Goal: Find specific page/section: Find specific page/section

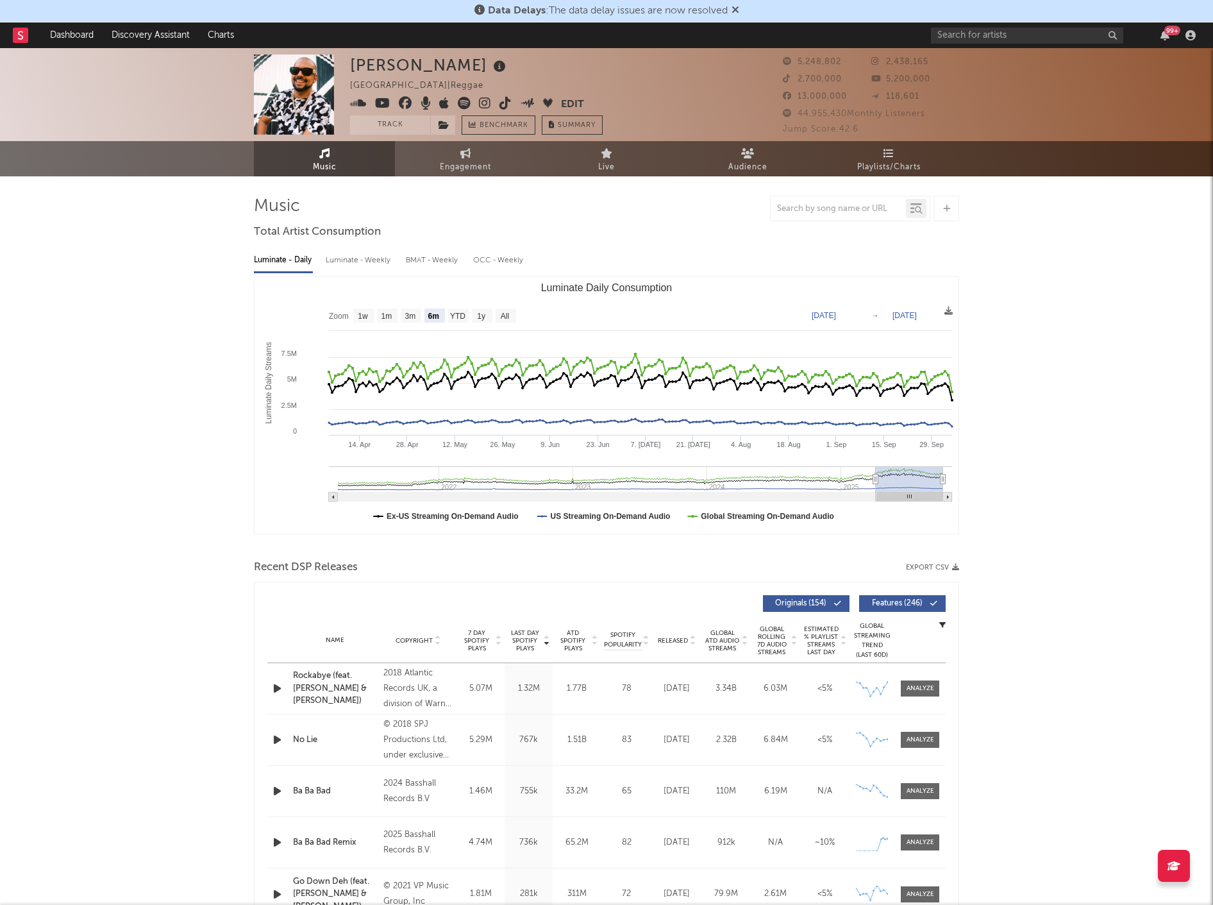
select select "6m"
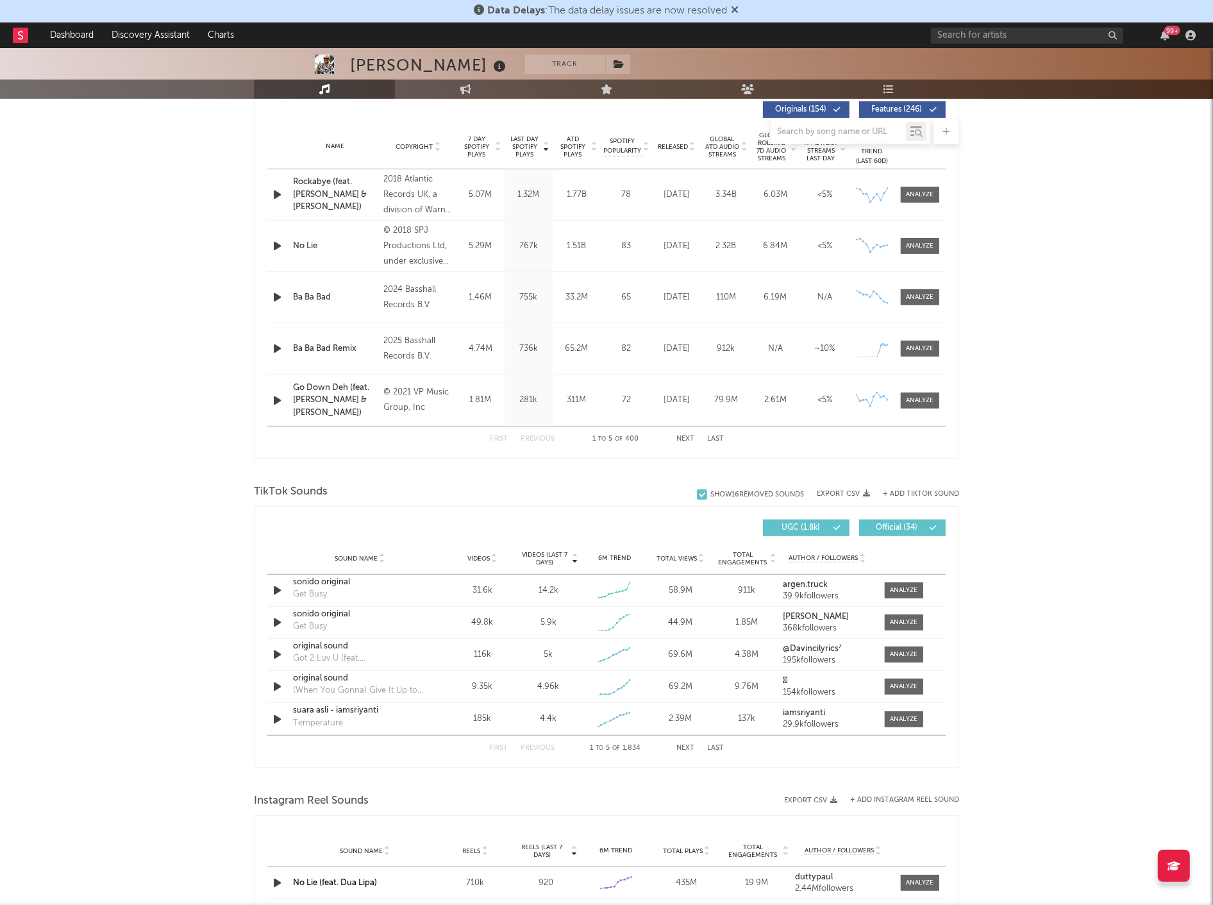
scroll to position [712, 0]
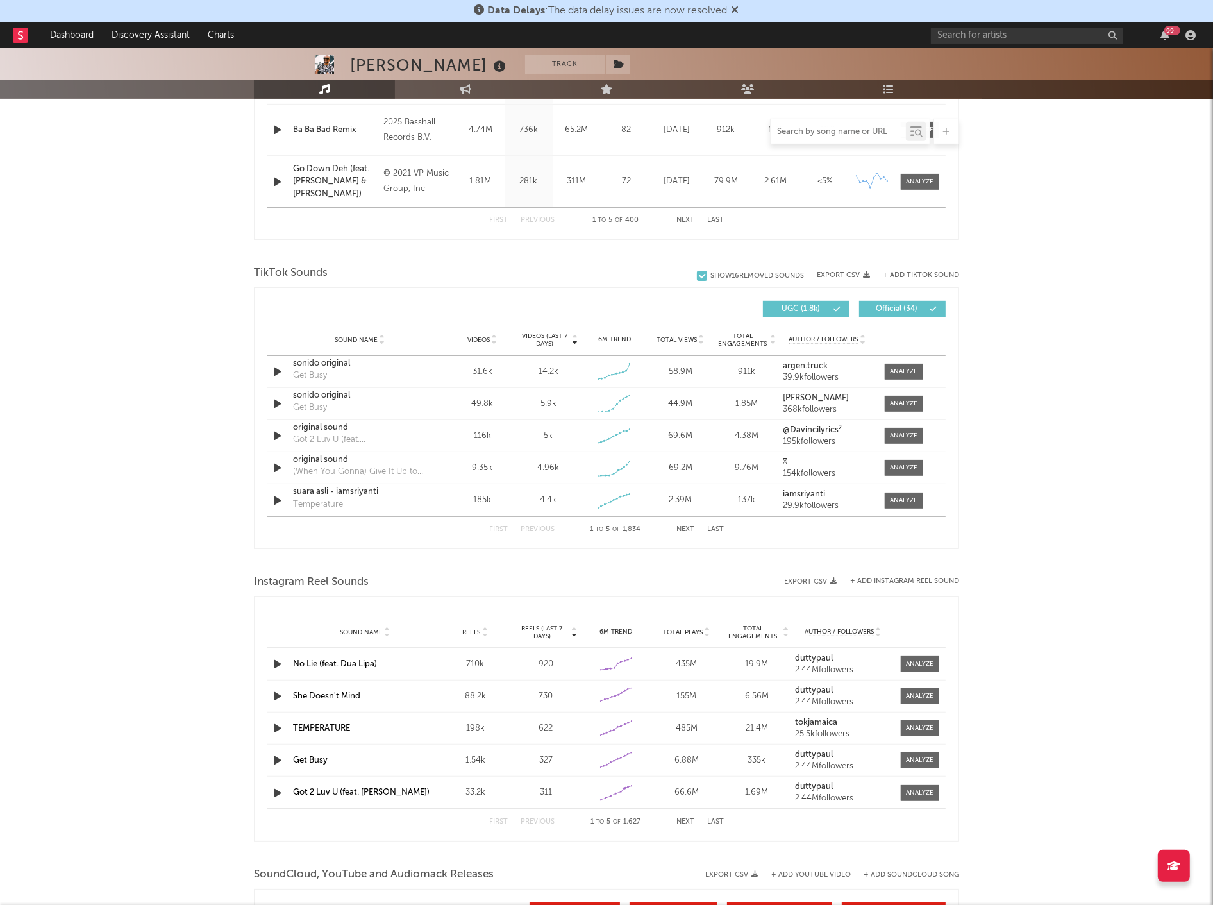
click at [809, 131] on input "text" at bounding box center [838, 132] width 135 height 10
type input "c"
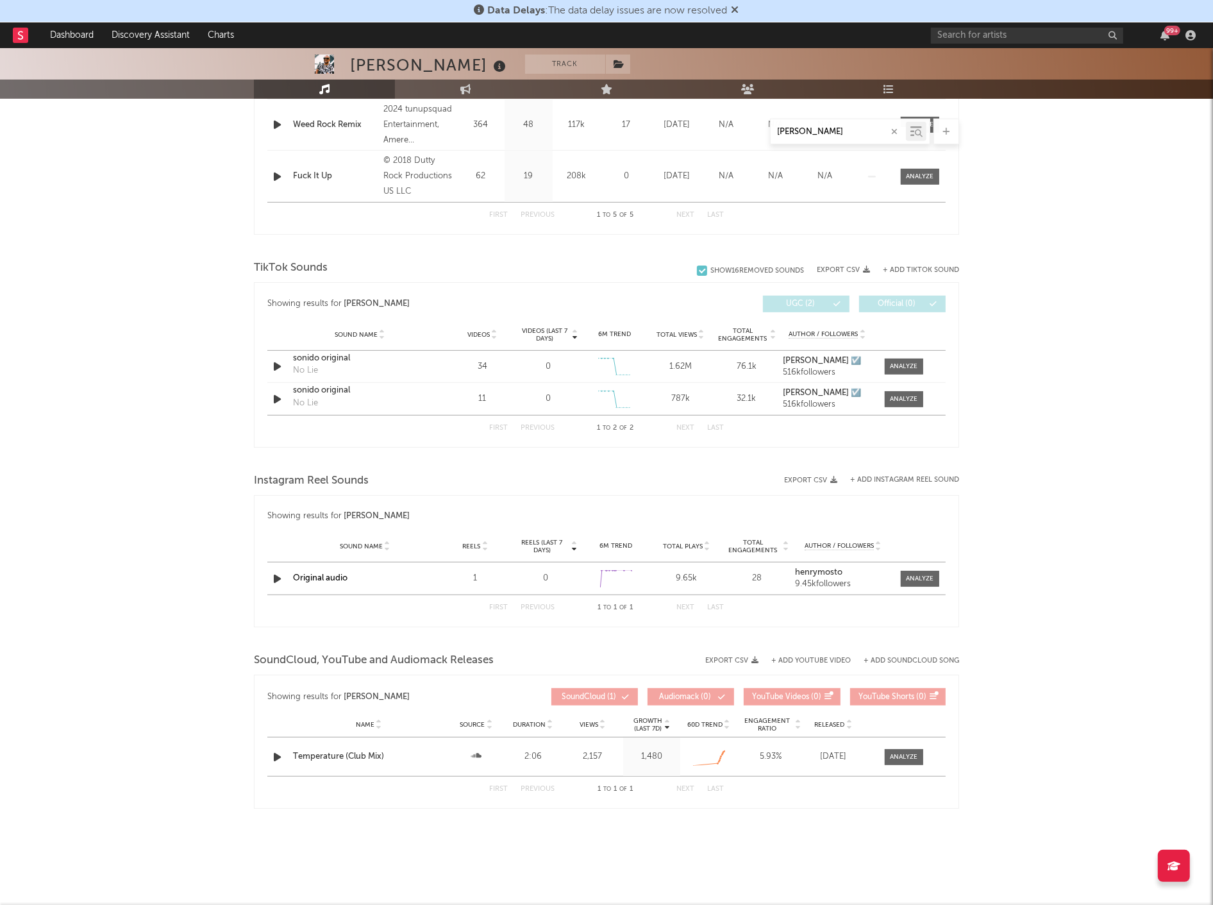
scroll to position [646, 0]
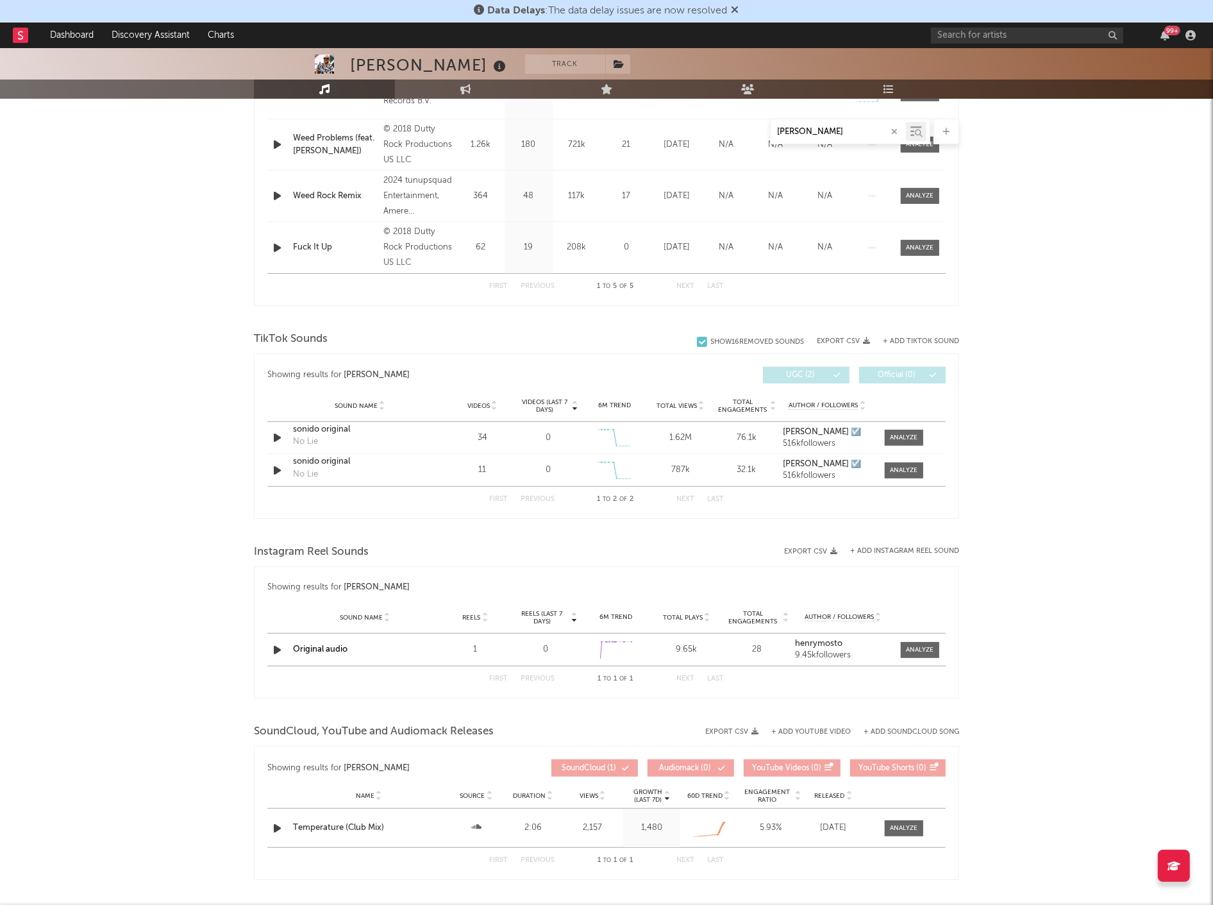
click at [810, 130] on input "[PERSON_NAME]" at bounding box center [838, 132] width 135 height 10
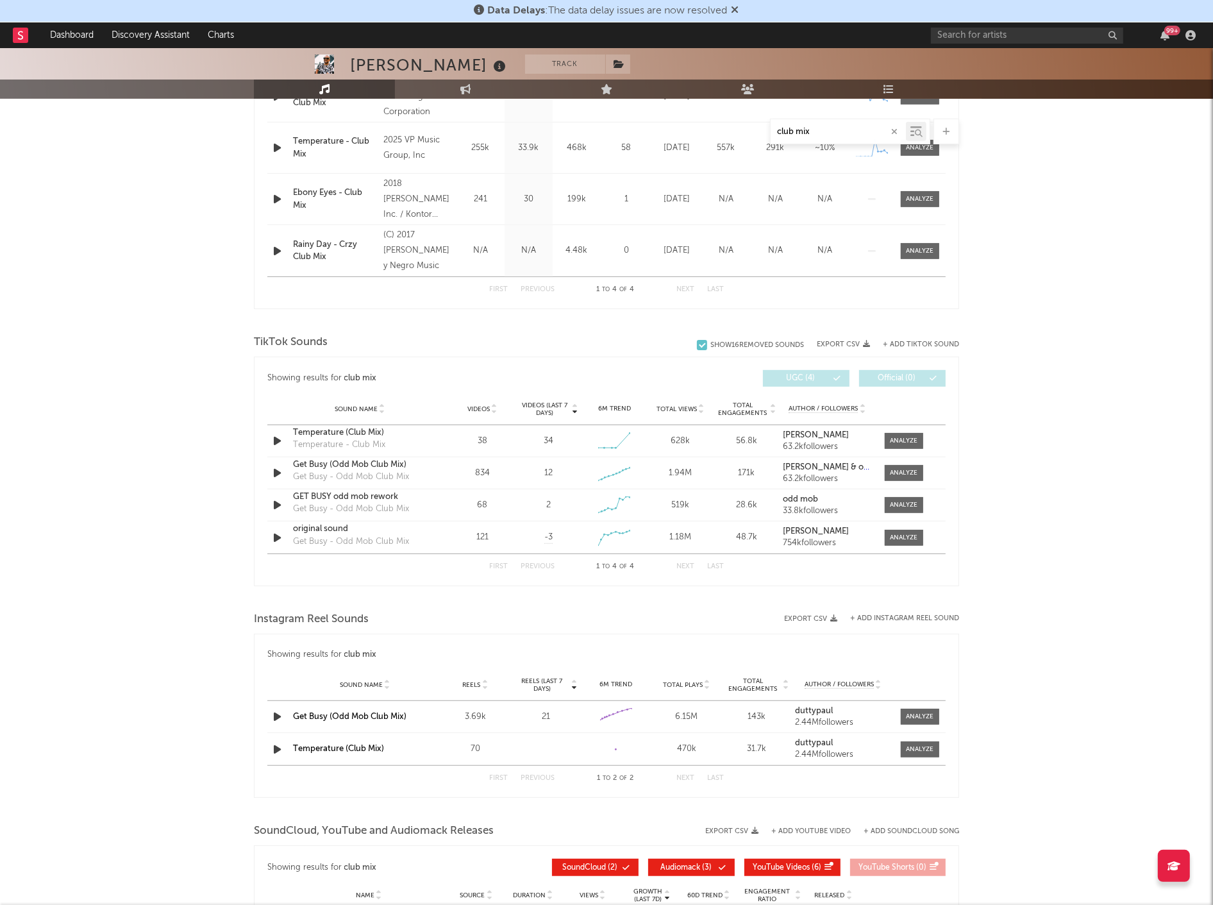
scroll to position [575, 0]
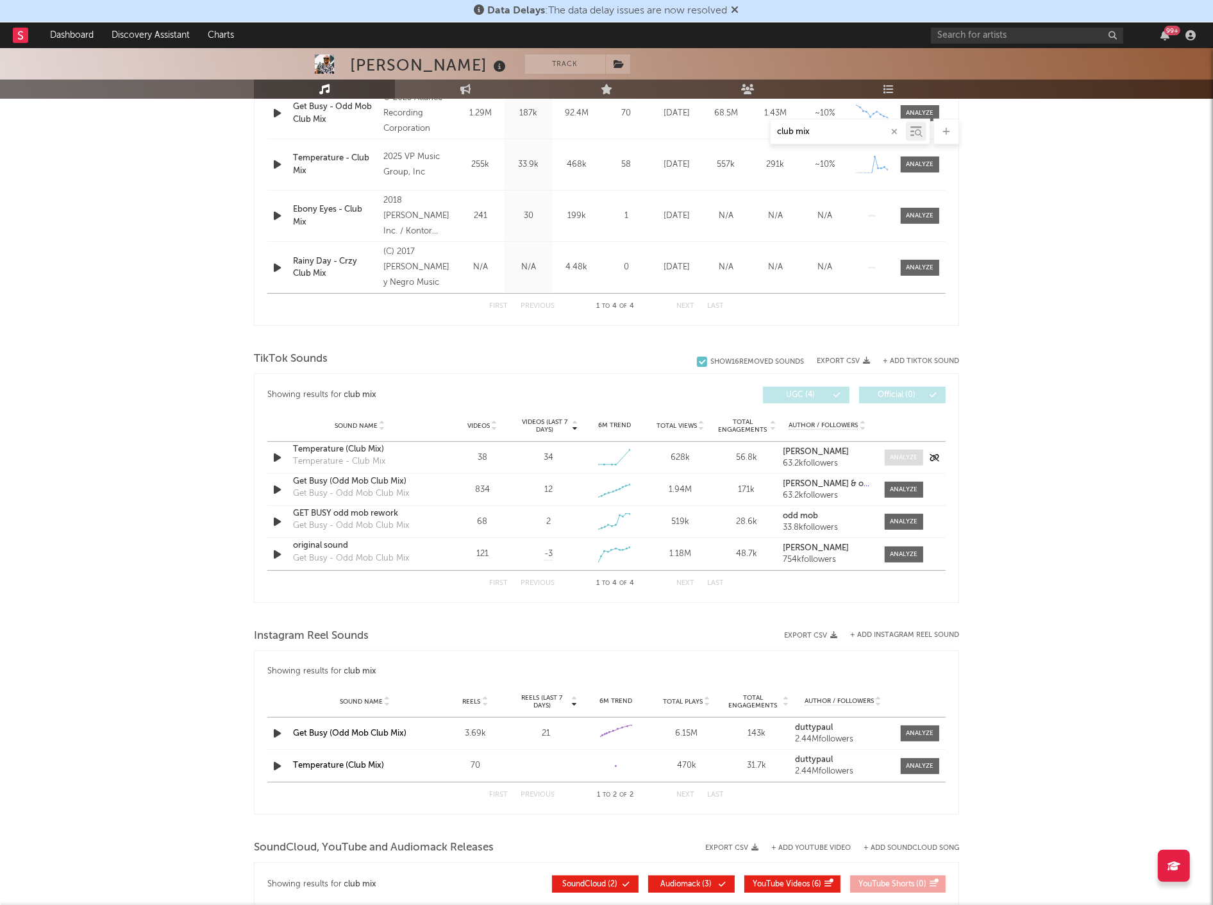
type input "club mix"
click at [890, 462] on span at bounding box center [904, 457] width 38 height 16
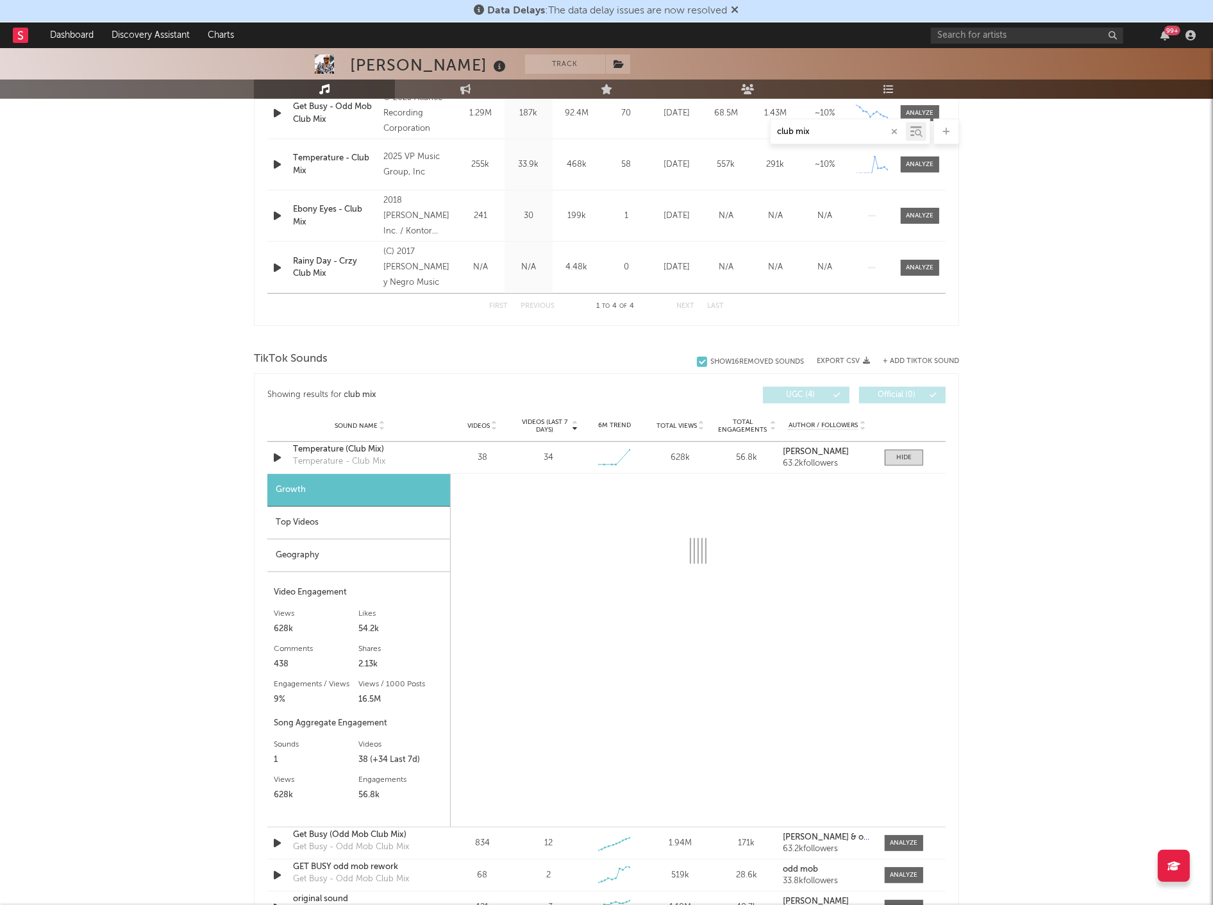
select select "1w"
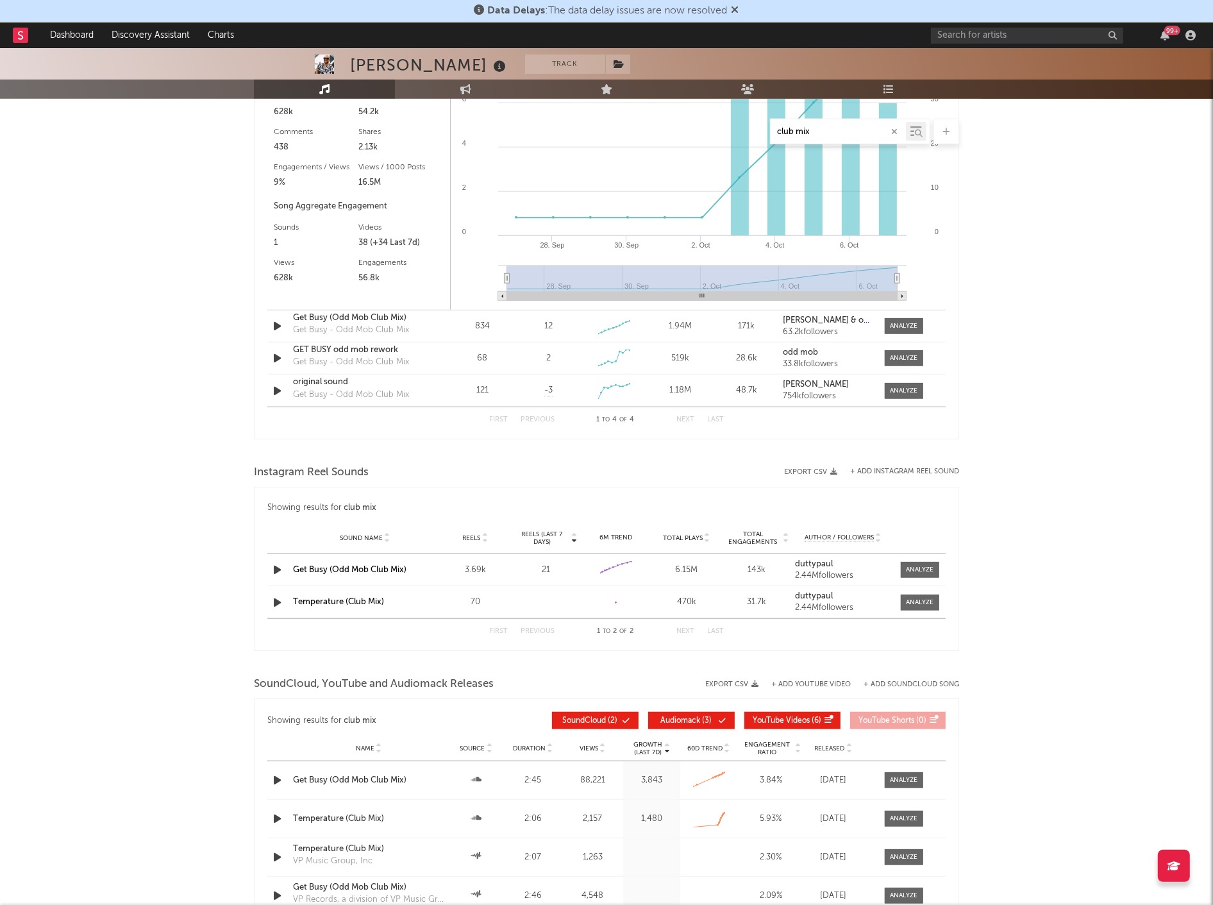
scroll to position [1145, 0]
